Goal: Information Seeking & Learning: Learn about a topic

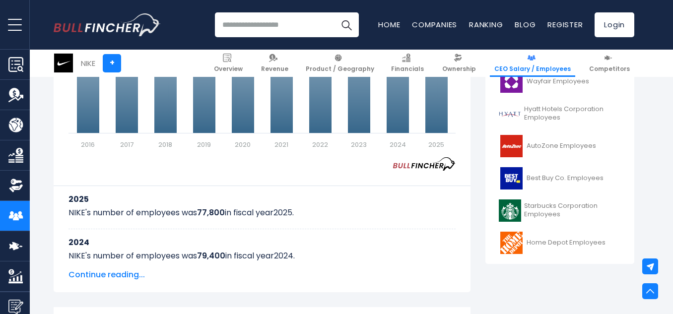
scroll to position [425, 0]
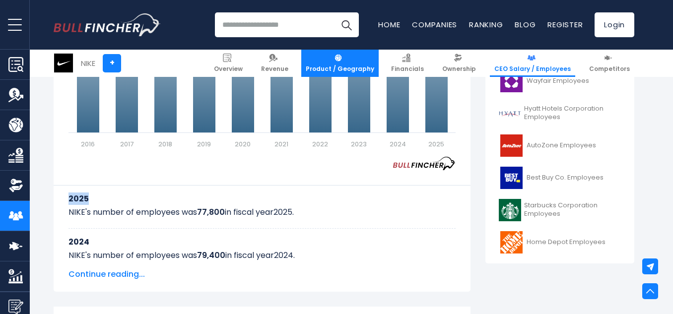
drag, startPoint x: 344, startPoint y: 172, endPoint x: 364, endPoint y: 76, distance: 97.9
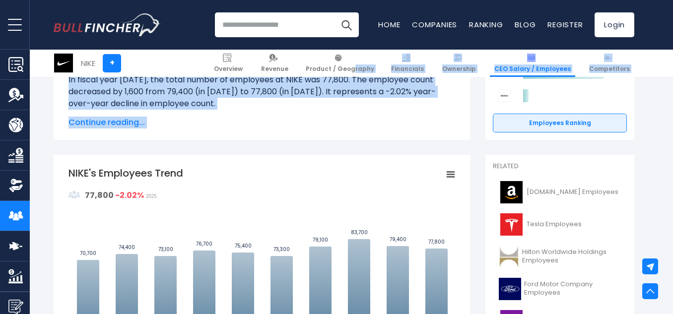
scroll to position [0, 0]
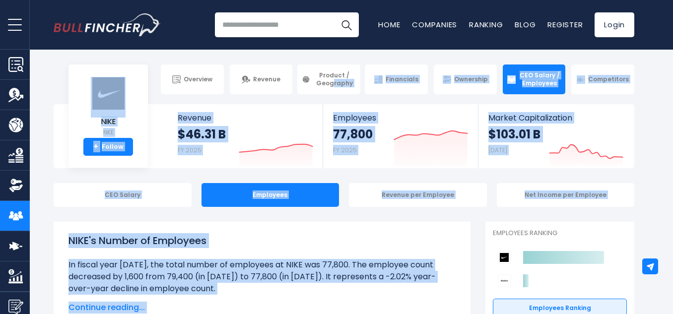
click at [384, 231] on div "NIKE's Number of Employees Over the past 10 years ([DATE]-[DATE]): The highest …" at bounding box center [262, 273] width 417 height 103
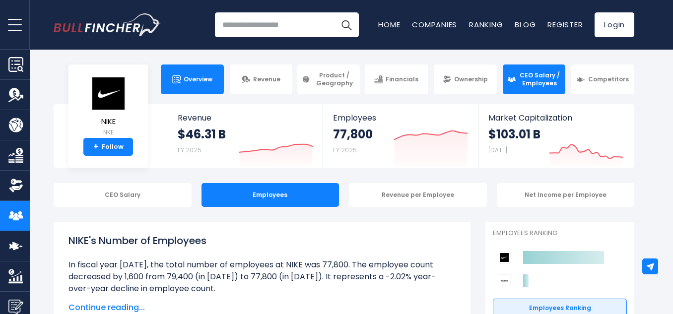
click at [196, 81] on span "Overview" at bounding box center [198, 79] width 29 height 8
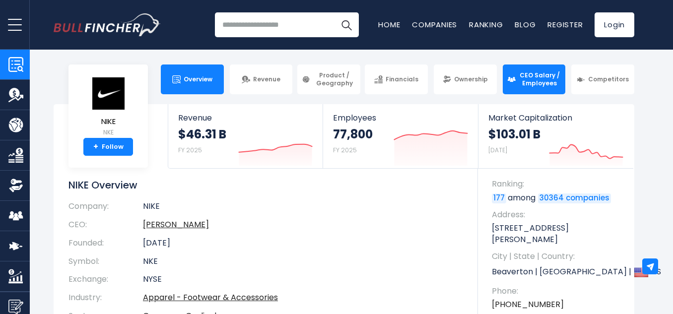
click at [531, 75] on span "CEO Salary / Employees" at bounding box center [540, 78] width 43 height 15
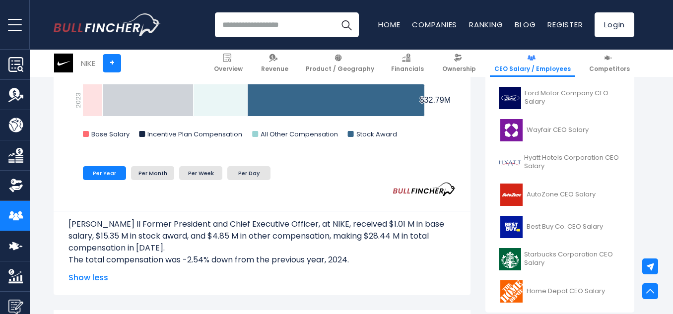
scroll to position [384, 0]
